Goal: Task Accomplishment & Management: Manage account settings

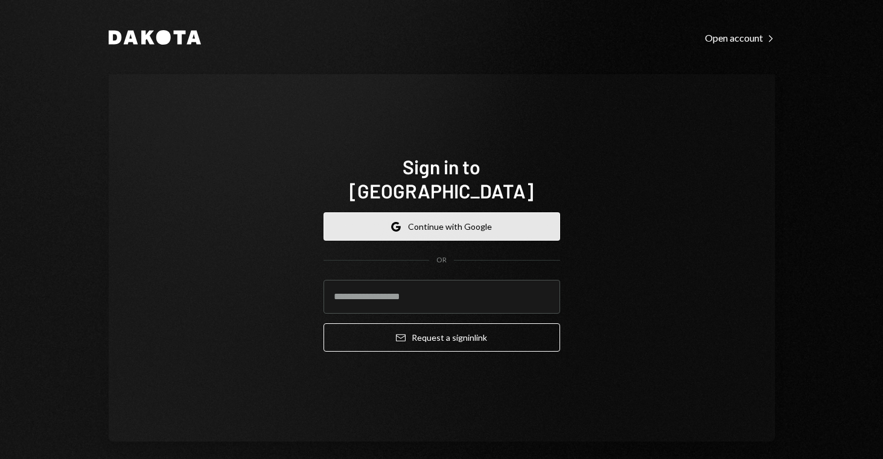
click at [477, 217] on button "Google Continue with Google" at bounding box center [441, 226] width 237 height 28
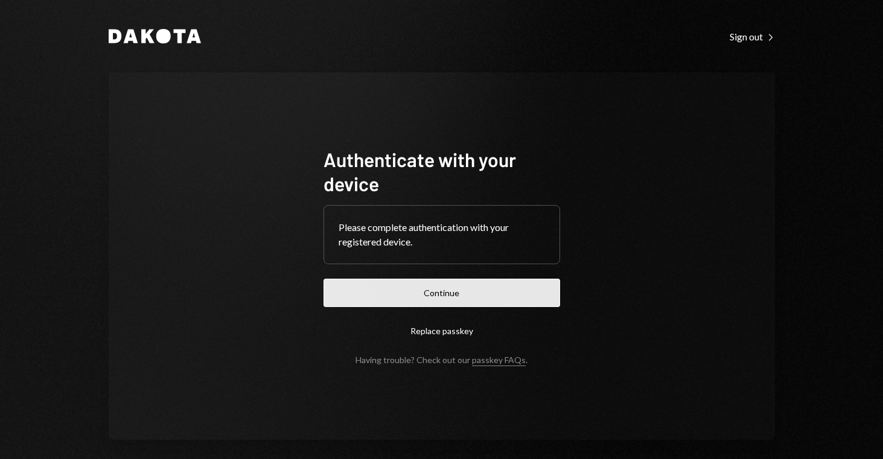
click at [448, 293] on button "Continue" at bounding box center [441, 293] width 237 height 28
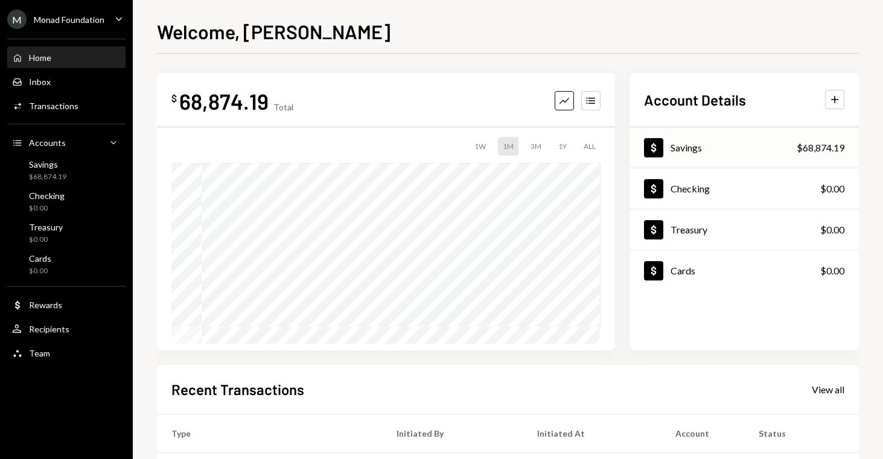
click at [725, 146] on div "Dollar Savings $68,874.19" at bounding box center [743, 148] width 229 height 39
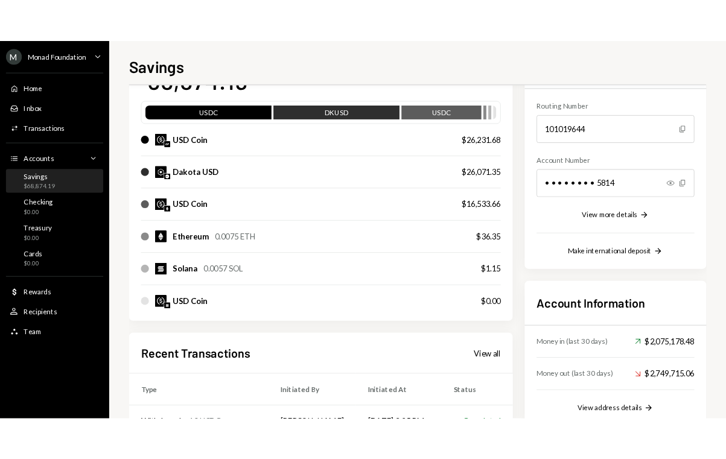
scroll to position [126, 0]
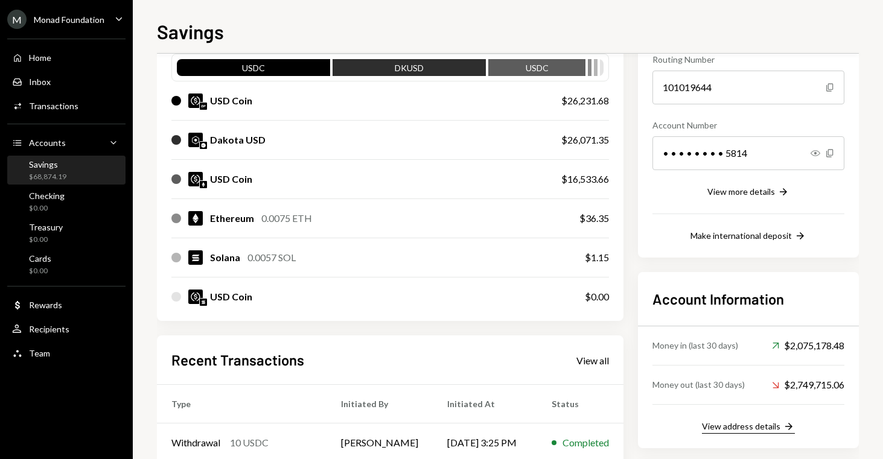
click at [734, 427] on div "View address details" at bounding box center [741, 426] width 78 height 10
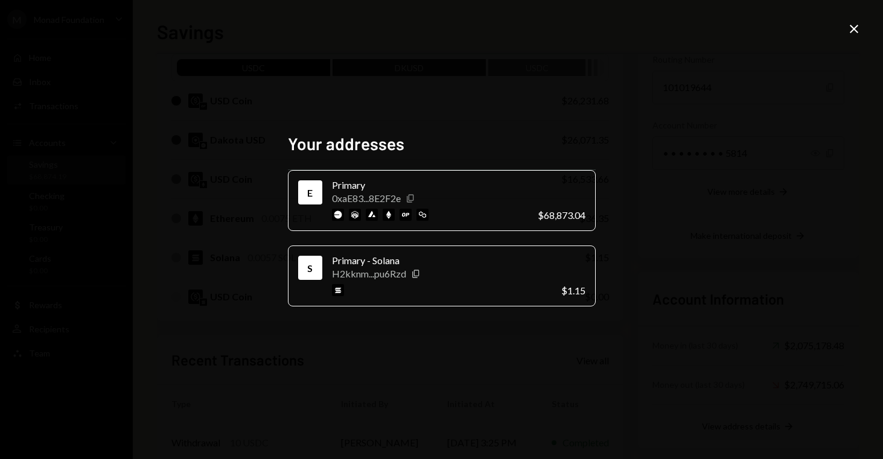
click at [413, 197] on icon "Copy" at bounding box center [410, 199] width 10 height 10
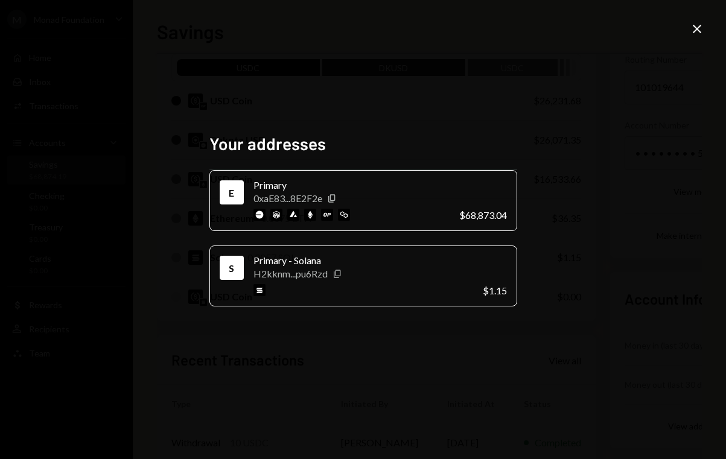
click at [696, 28] on icon at bounding box center [697, 29] width 8 height 8
